Goal: Task Accomplishment & Management: Use online tool/utility

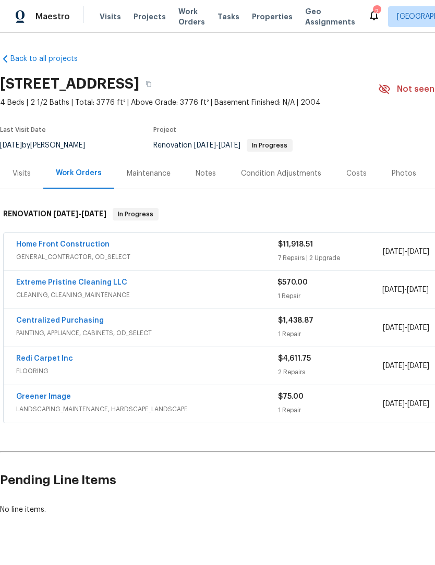
click at [72, 246] on link "Home Front Construction" at bounding box center [62, 244] width 93 height 7
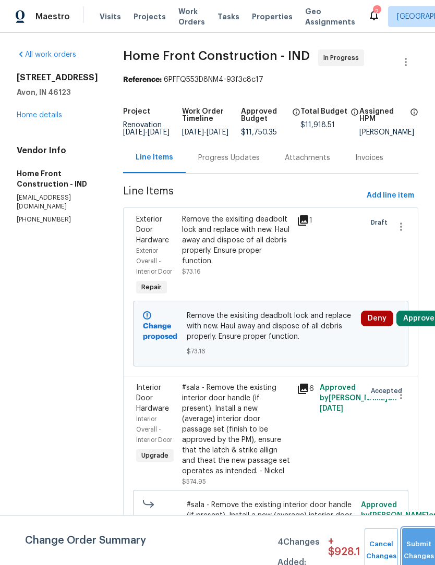
click at [414, 546] on button "Submit Changes" at bounding box center [418, 550] width 33 height 45
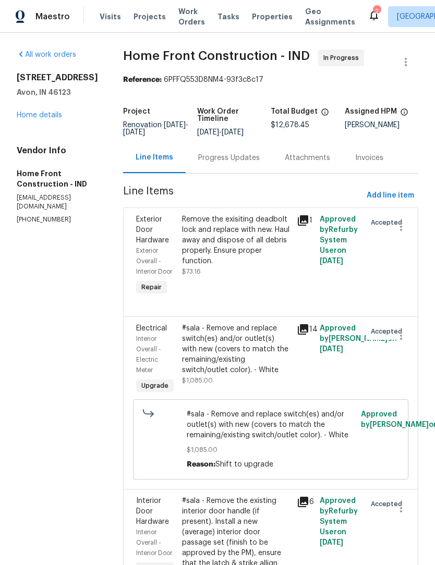
click at [32, 115] on link "Home details" at bounding box center [39, 114] width 45 height 7
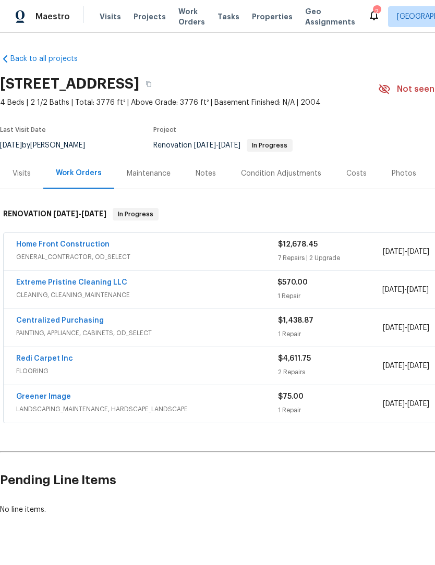
click at [42, 283] on link "Extreme Pristine Cleaning LLC" at bounding box center [71, 282] width 111 height 7
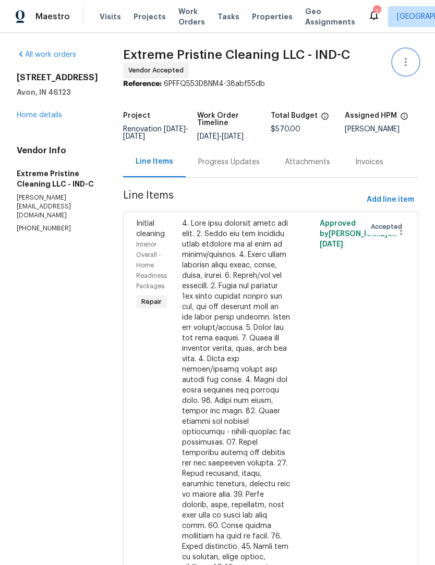
click at [402, 59] on icon "button" at bounding box center [405, 62] width 13 height 13
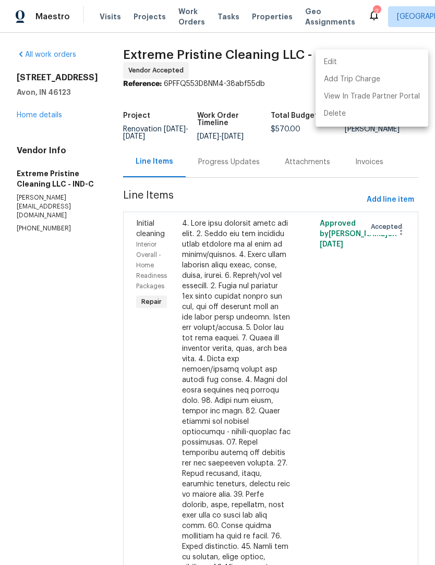
click at [346, 60] on li "Edit" at bounding box center [371, 62] width 113 height 17
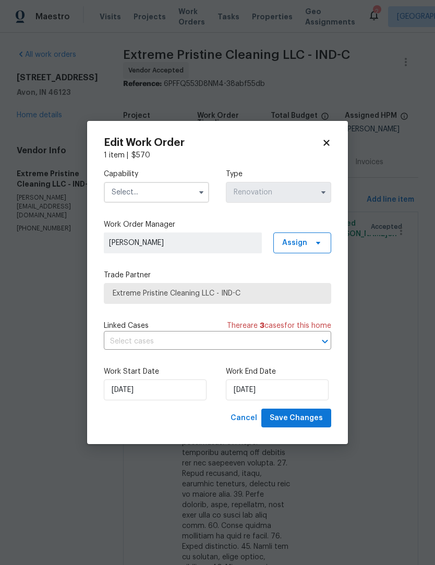
click at [163, 196] on input "text" at bounding box center [156, 192] width 105 height 21
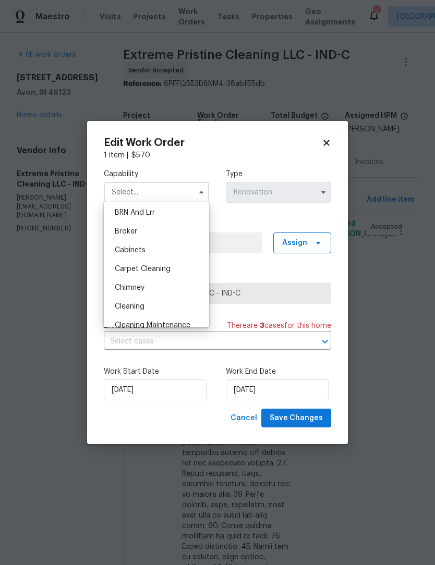
scroll to position [58, 0]
click at [116, 306] on span "Cleaning" at bounding box center [130, 305] width 30 height 7
type input "Cleaning"
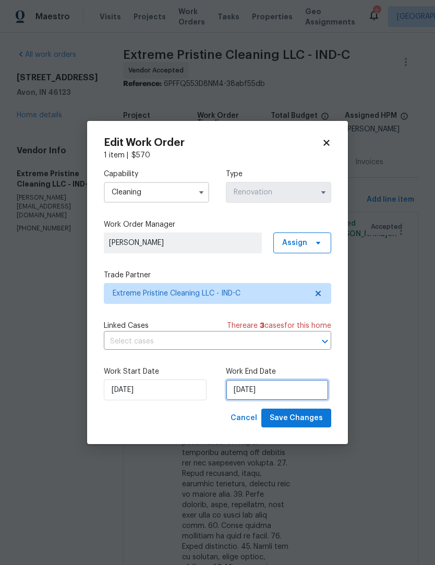
click at [293, 393] on input "9/30/2025" at bounding box center [277, 389] width 103 height 21
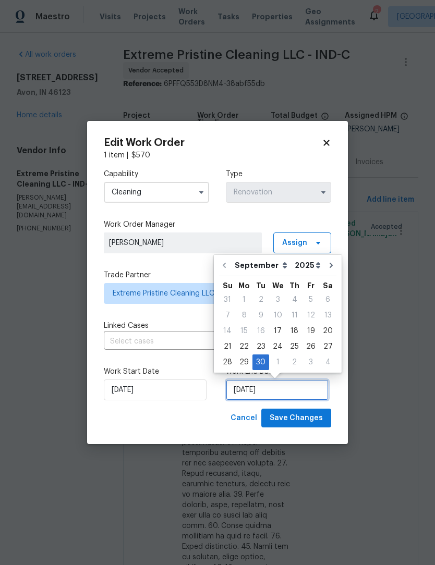
scroll to position [19, 0]
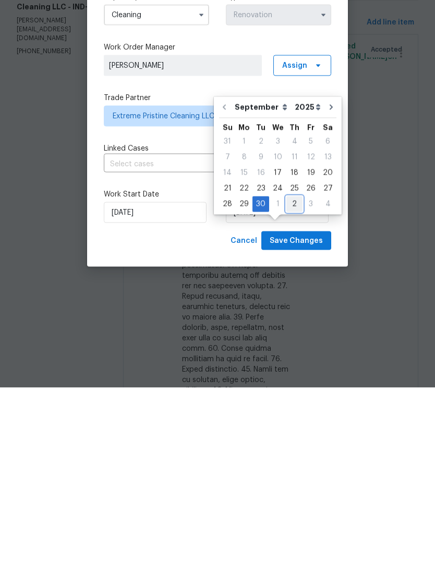
click at [293, 374] on div "2" at bounding box center [294, 381] width 16 height 15
type input "10/2/2025"
select select "9"
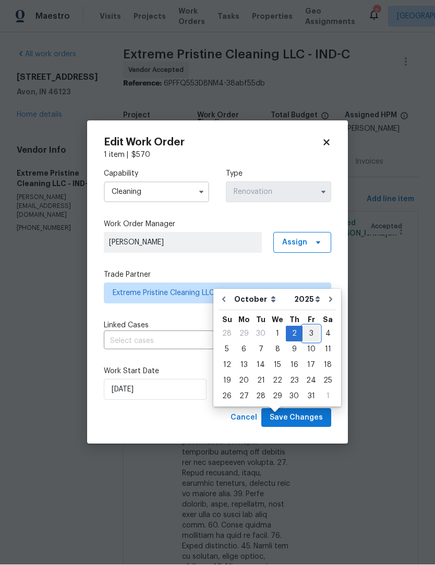
click at [307, 327] on div "3" at bounding box center [310, 334] width 17 height 15
type input "10/3/2025"
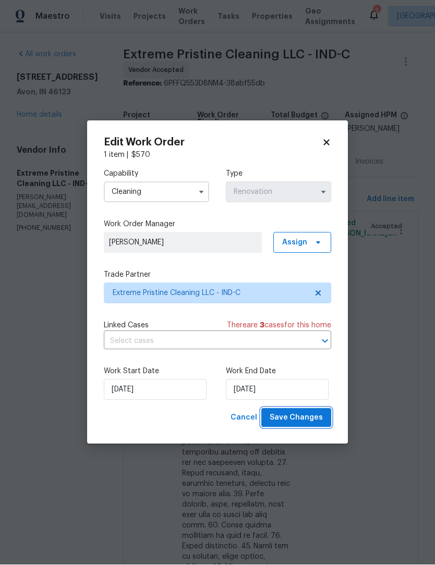
click at [303, 420] on span "Save Changes" at bounding box center [295, 418] width 53 height 13
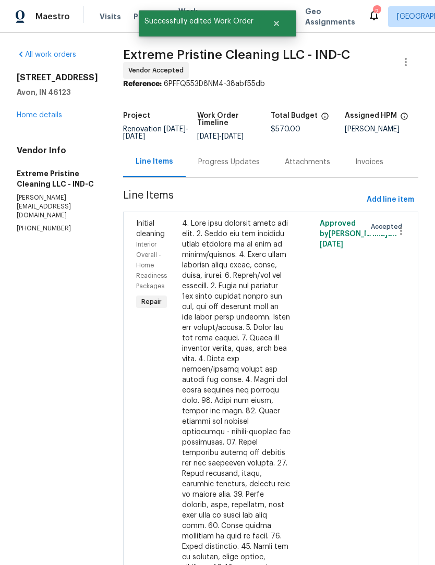
scroll to position [0, 0]
